Goal: Task Accomplishment & Management: Use online tool/utility

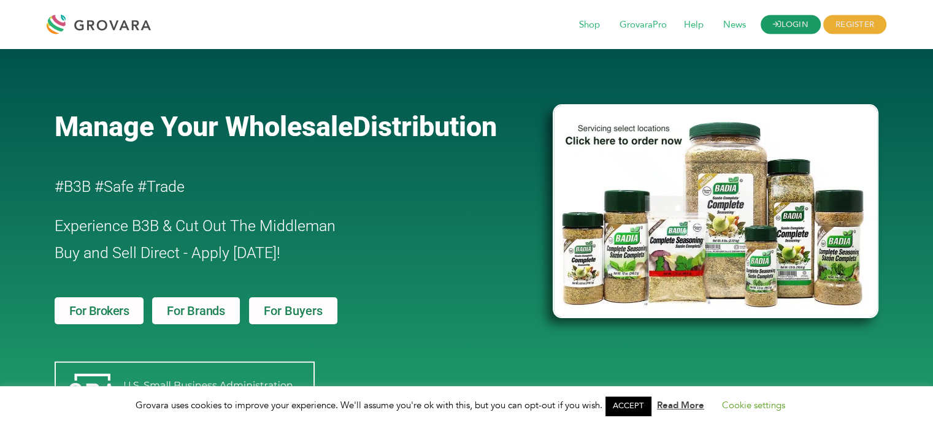
click at [801, 31] on link "LOGIN" at bounding box center [791, 24] width 60 height 19
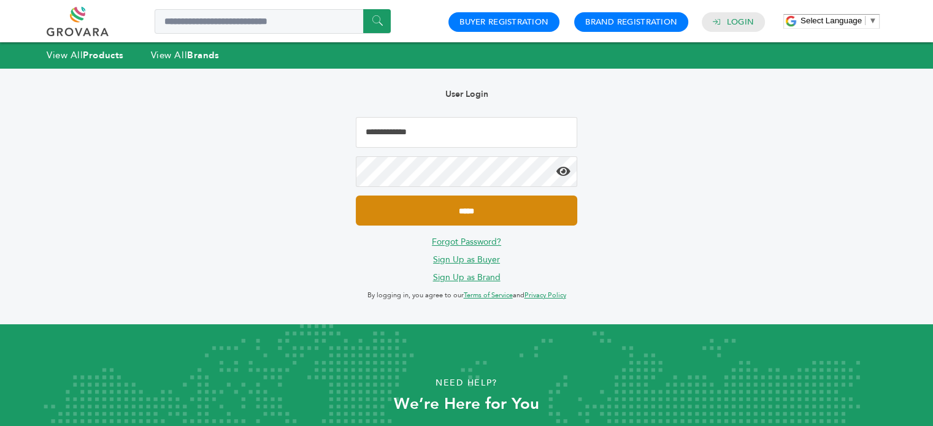
type input "**********"
click at [486, 207] on input "*****" at bounding box center [466, 211] width 221 height 30
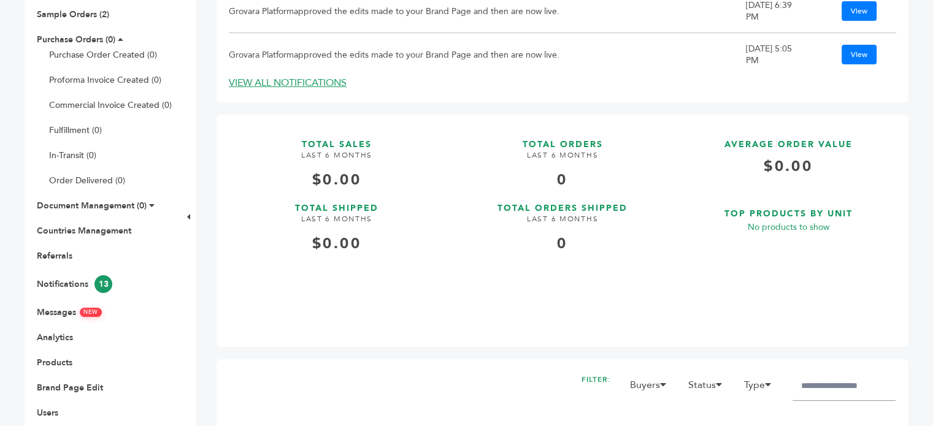
scroll to position [275, 0]
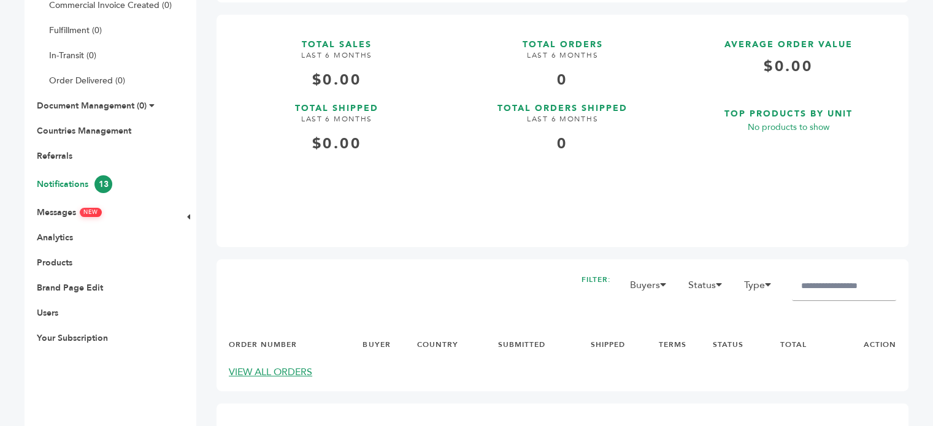
click at [52, 181] on link "Notifications 13" at bounding box center [74, 185] width 75 height 12
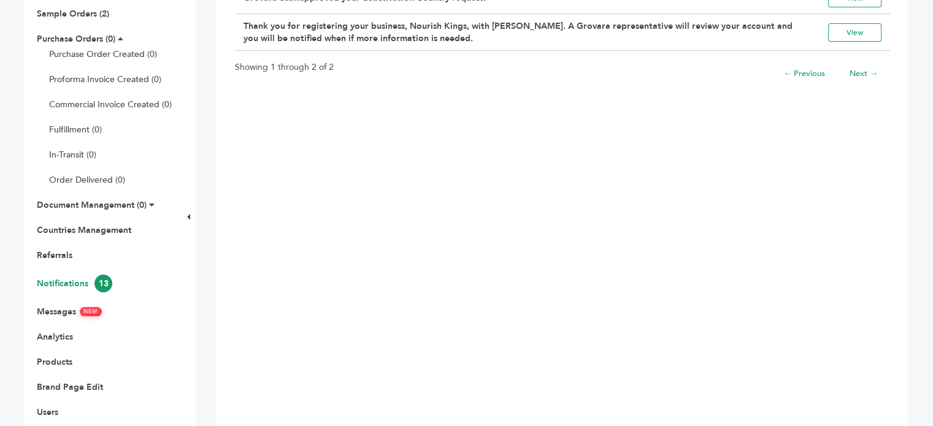
scroll to position [188, 0]
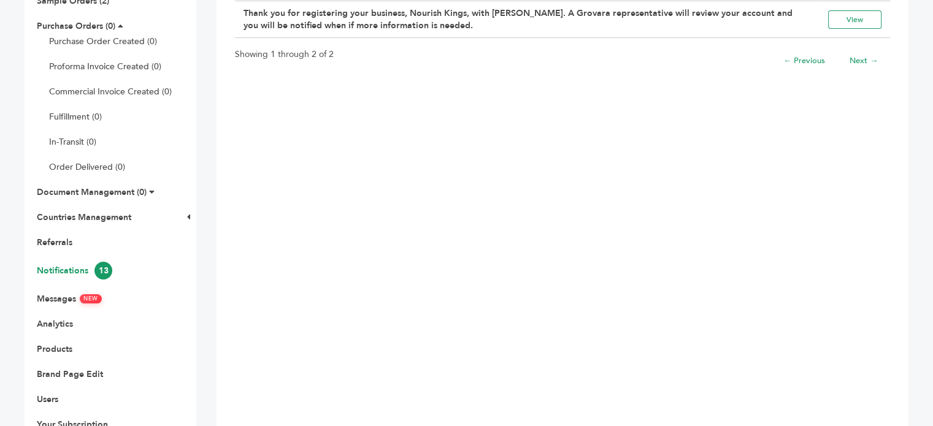
click at [102, 274] on link "Notifications 13" at bounding box center [74, 271] width 75 height 12
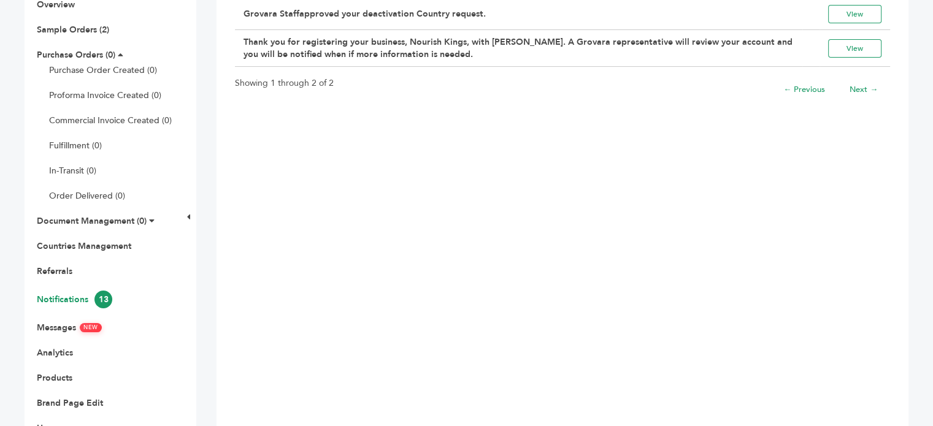
scroll to position [118, 0]
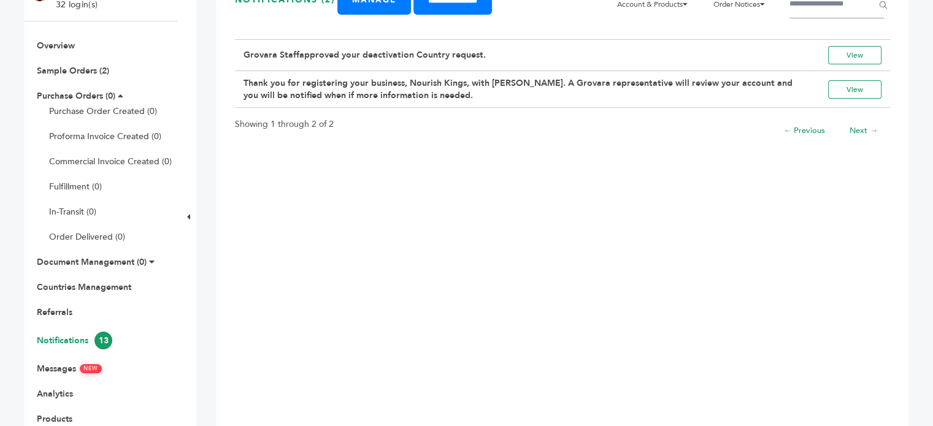
click at [98, 75] on li "Sample Orders (2)" at bounding box center [101, 71] width 141 height 12
click at [93, 74] on link "Sample Orders (2)" at bounding box center [73, 71] width 72 height 12
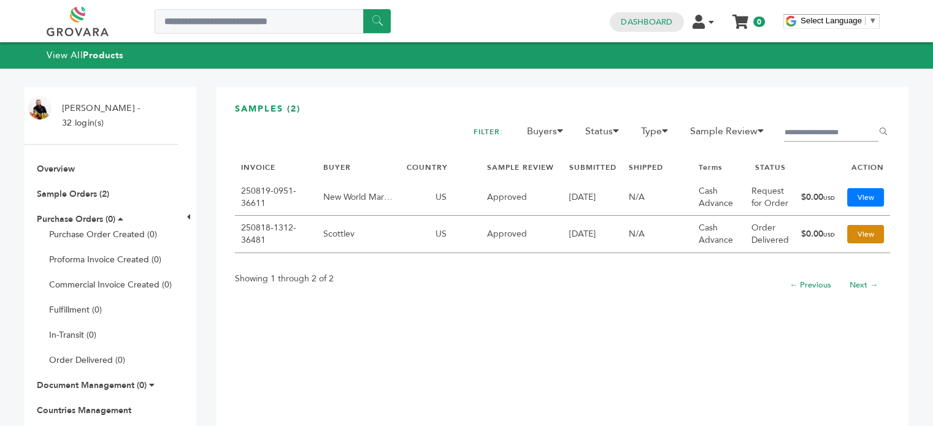
click at [847, 231] on link "View" at bounding box center [865, 234] width 37 height 18
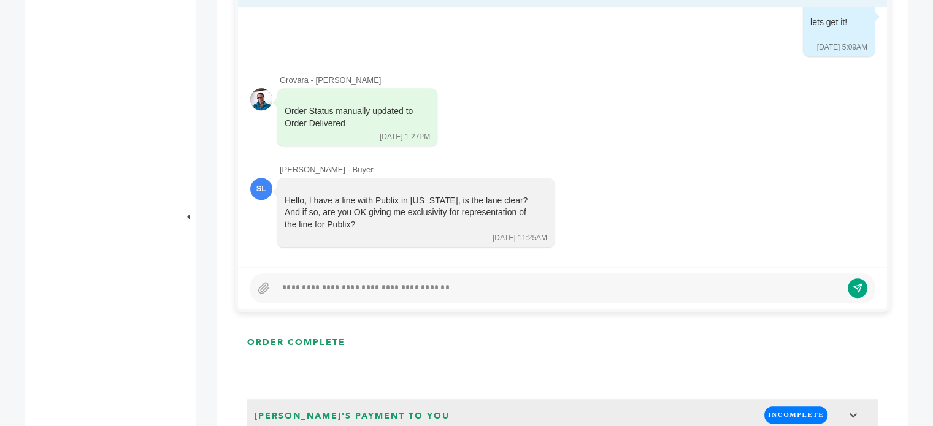
scroll to position [643, 0]
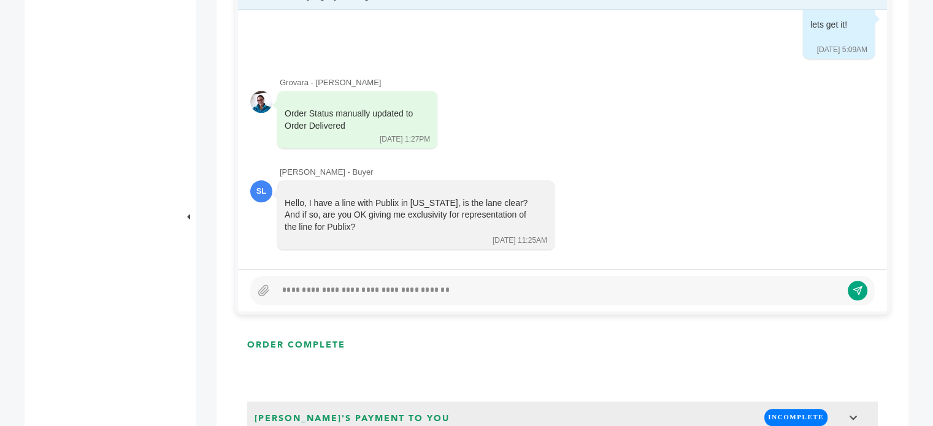
click at [336, 288] on div at bounding box center [559, 290] width 566 height 15
click at [851, 290] on icon "submit" at bounding box center [848, 290] width 9 height 9
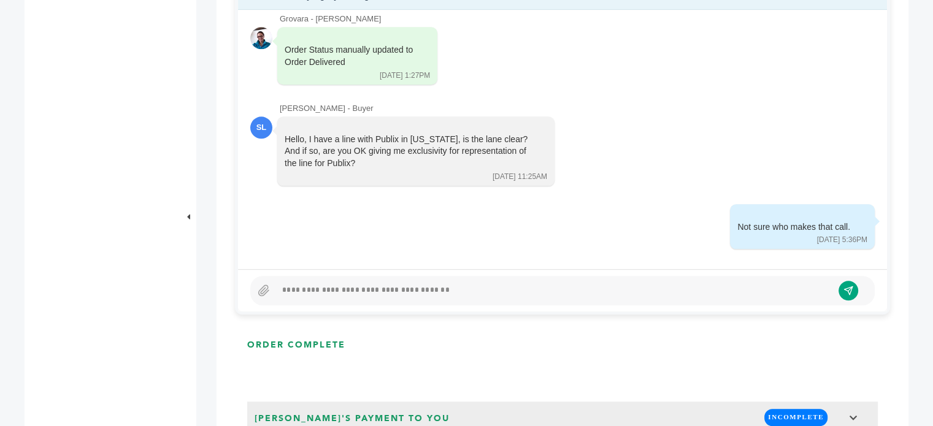
scroll to position [0, 0]
